Goal: Navigation & Orientation: Find specific page/section

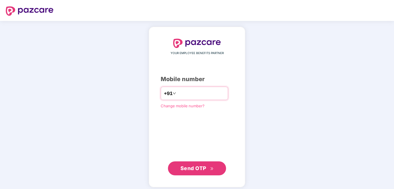
click at [216, 94] on input "number" at bounding box center [201, 93] width 48 height 9
type input "**********"
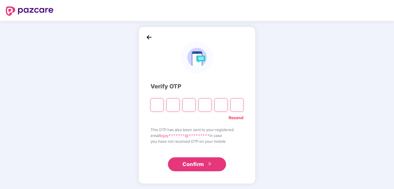
type input "*"
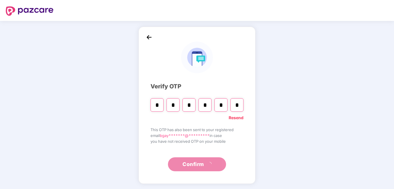
type input "*"
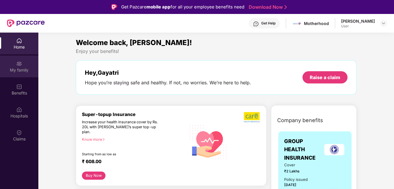
click at [20, 68] on div "My family" at bounding box center [19, 70] width 38 height 6
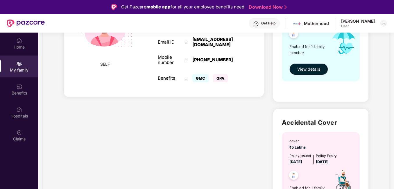
scroll to position [116, 0]
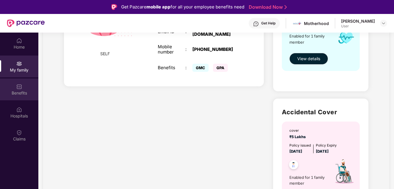
click at [16, 87] on div "Benefits" at bounding box center [19, 89] width 38 height 22
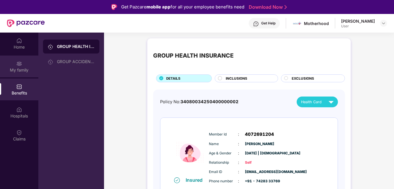
click at [17, 74] on div "My family" at bounding box center [19, 67] width 38 height 22
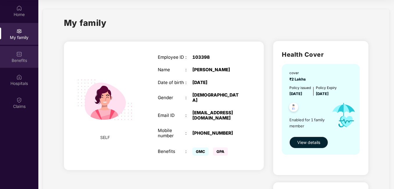
click at [25, 57] on div "Benefits" at bounding box center [19, 57] width 38 height 22
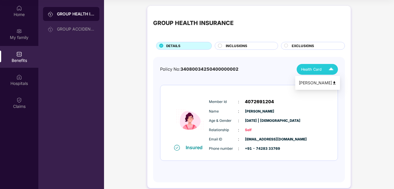
click at [332, 83] on img at bounding box center [334, 83] width 4 height 4
